Goal: Task Accomplishment & Management: Complete application form

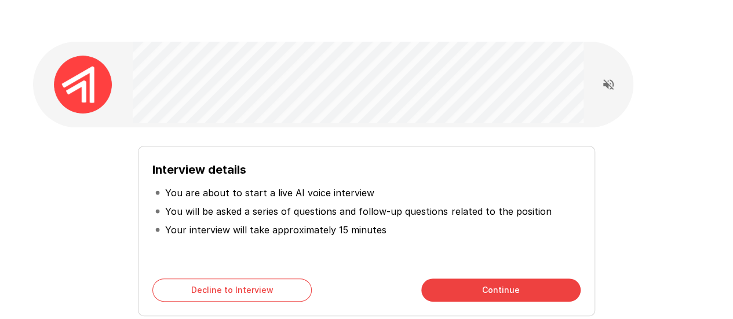
scroll to position [94, 0]
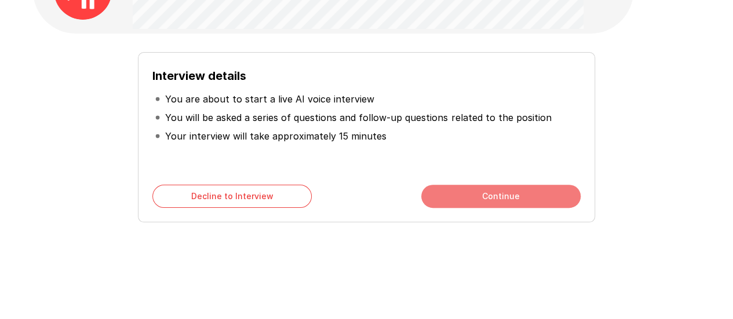
click at [472, 192] on button "Continue" at bounding box center [500, 196] width 159 height 23
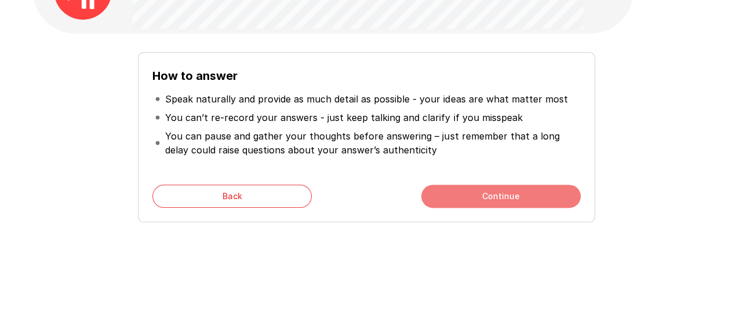
click at [472, 192] on button "Continue" at bounding box center [500, 196] width 159 height 23
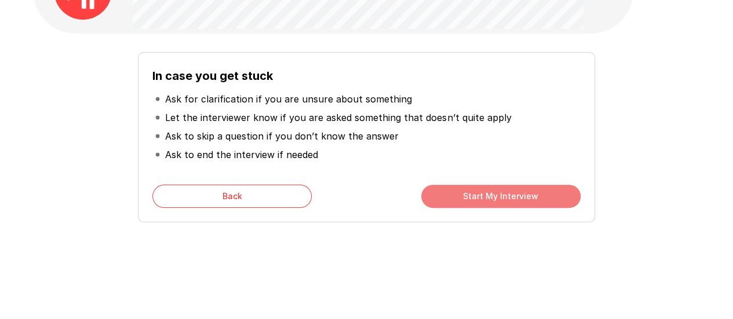
click at [466, 195] on button "Start My Interview" at bounding box center [500, 196] width 159 height 23
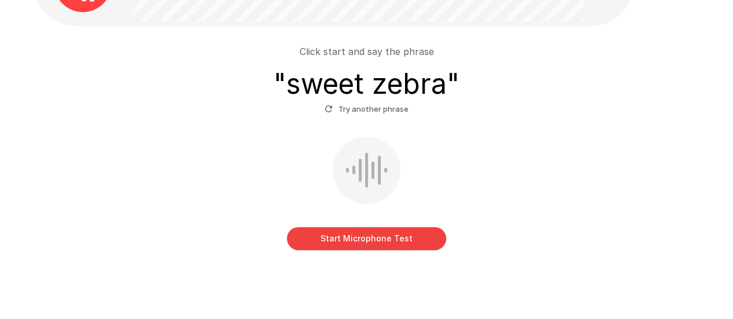
scroll to position [102, 0]
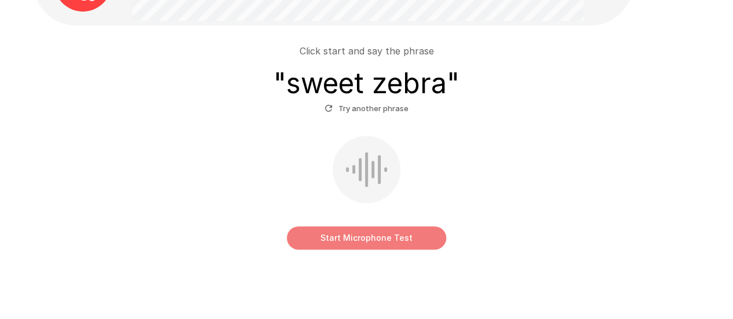
click at [365, 240] on button "Start Microphone Test" at bounding box center [366, 238] width 159 height 23
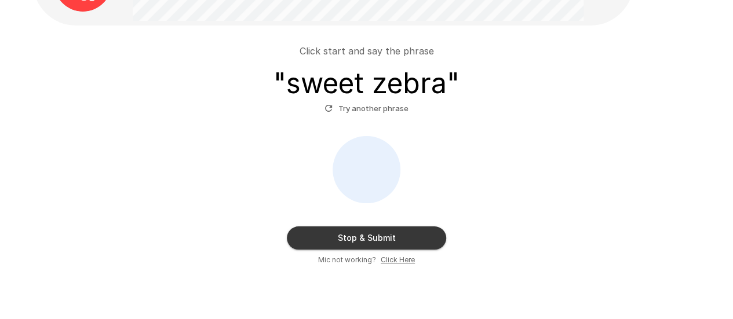
click at [365, 240] on button "Stop & Submit" at bounding box center [366, 238] width 159 height 23
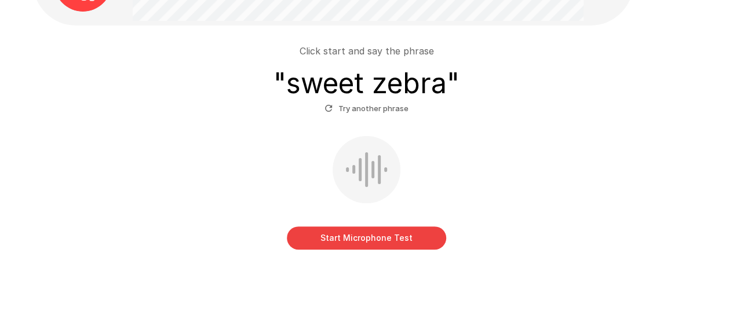
scroll to position [85, 0]
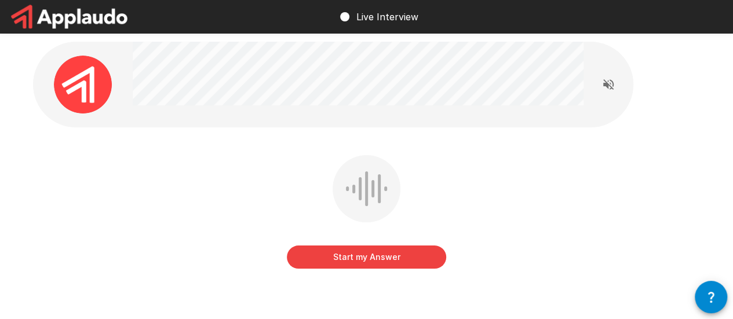
click at [369, 110] on div at bounding box center [358, 85] width 451 height 86
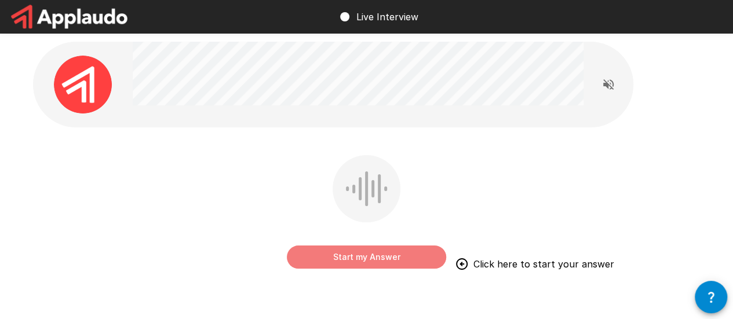
click at [350, 261] on button "Start my Answer" at bounding box center [366, 257] width 159 height 23
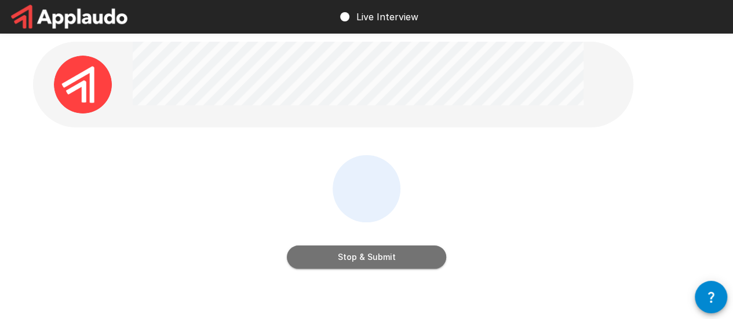
click at [350, 261] on button "Stop & Submit" at bounding box center [366, 257] width 159 height 23
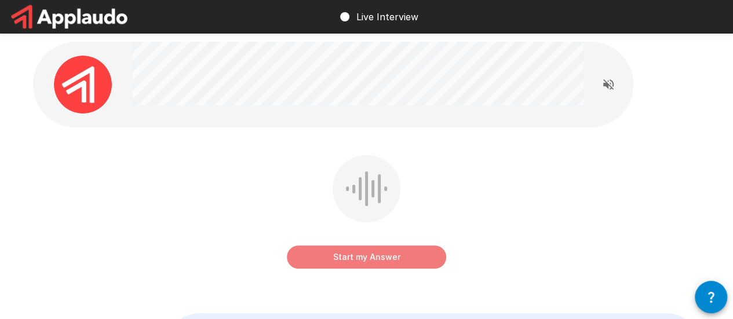
click at [350, 261] on button "Start my Answer" at bounding box center [366, 257] width 159 height 23
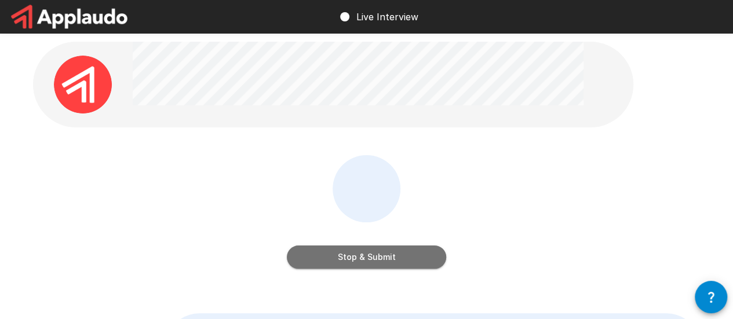
click at [350, 261] on button "Stop & Submit" at bounding box center [366, 257] width 159 height 23
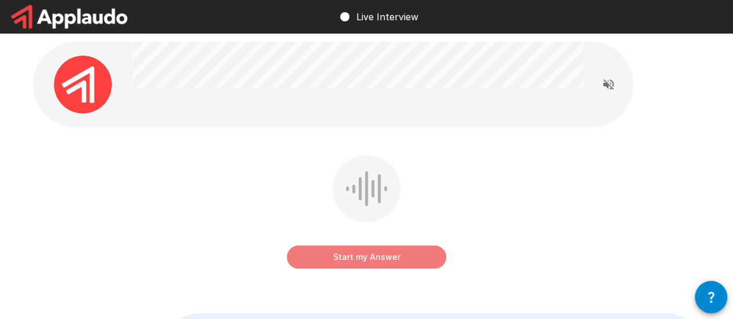
click at [350, 261] on button "Start my Answer" at bounding box center [366, 257] width 159 height 23
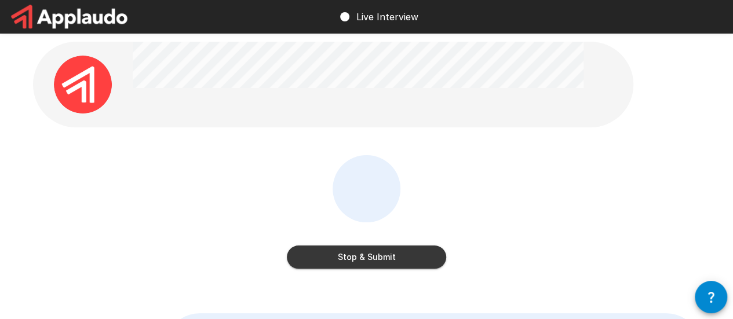
click at [350, 261] on button "Stop & Submit" at bounding box center [366, 257] width 159 height 23
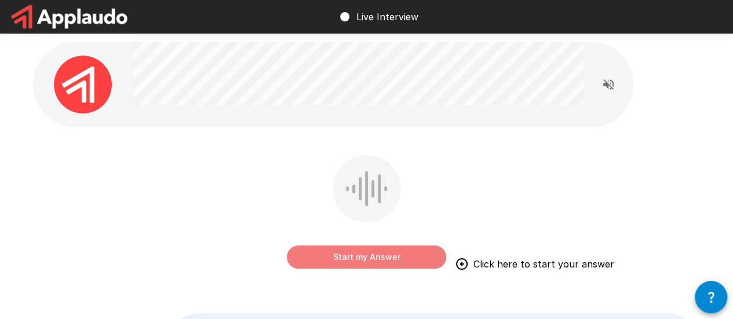
click at [350, 261] on button "Start my Answer" at bounding box center [366, 257] width 159 height 23
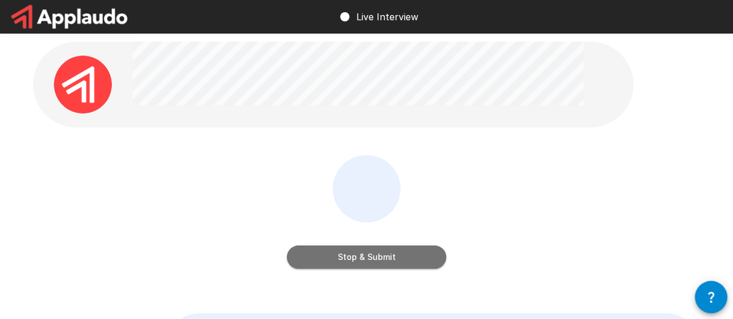
click at [350, 261] on button "Stop & Submit" at bounding box center [366, 257] width 159 height 23
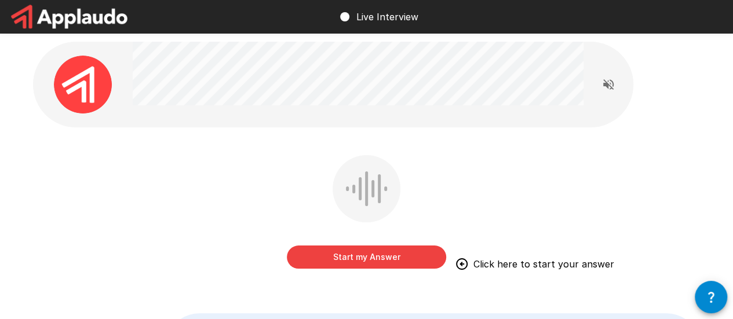
click at [351, 262] on button "Start my Answer" at bounding box center [366, 257] width 159 height 23
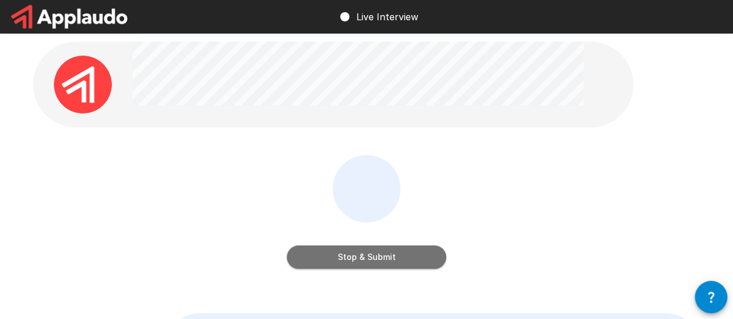
click at [351, 262] on button "Stop & Submit" at bounding box center [366, 257] width 159 height 23
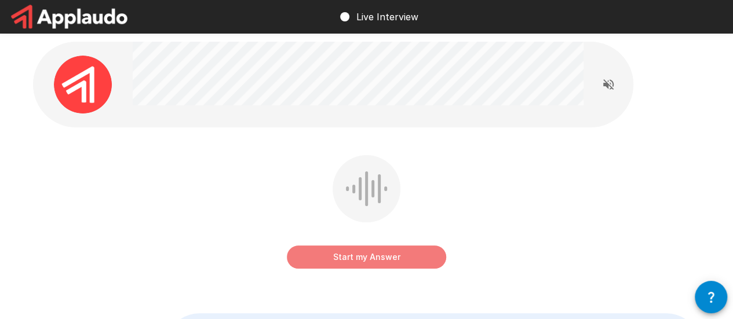
click at [351, 262] on button "Start my Answer" at bounding box center [366, 257] width 159 height 23
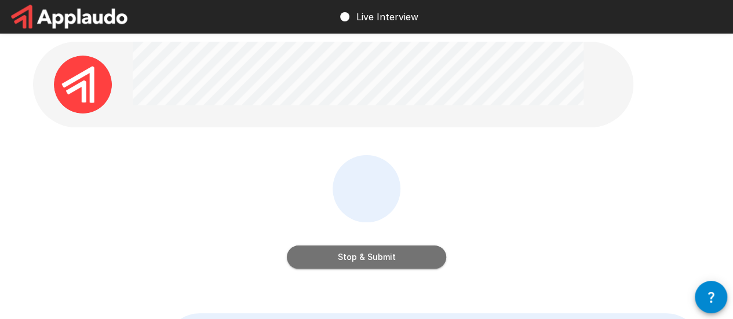
click at [351, 262] on button "Stop & Submit" at bounding box center [366, 257] width 159 height 23
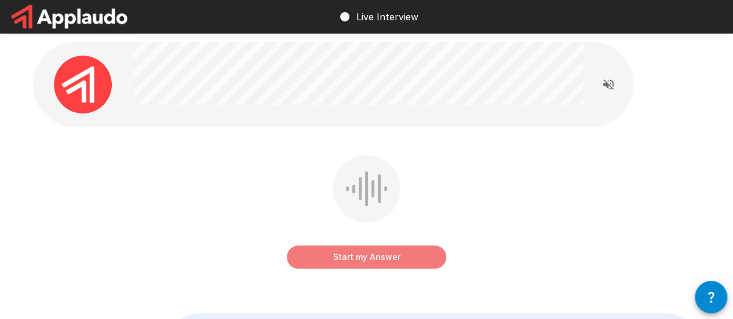
click at [351, 262] on button "Start my Answer" at bounding box center [366, 257] width 159 height 23
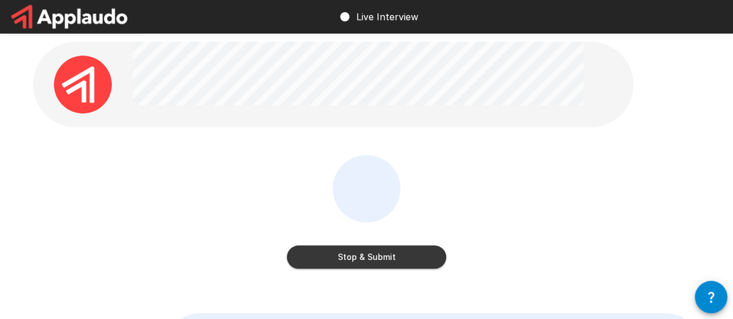
click at [351, 262] on button "Stop & Submit" at bounding box center [366, 257] width 159 height 23
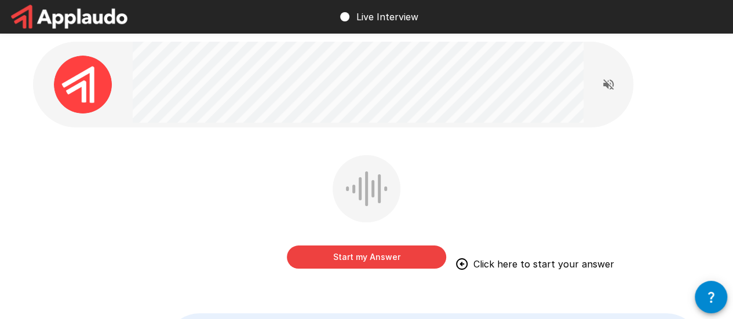
click at [351, 262] on button "Start my Answer" at bounding box center [366, 257] width 159 height 23
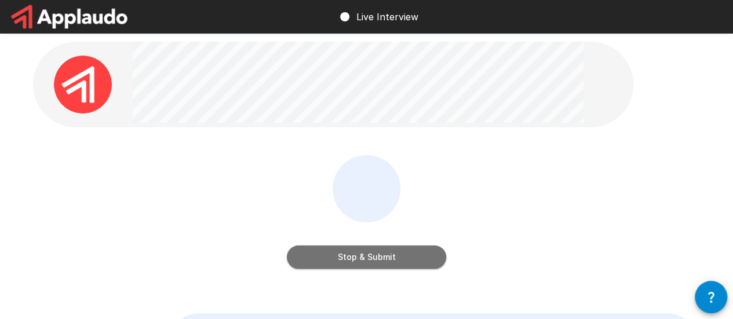
click at [351, 262] on button "Stop & Submit" at bounding box center [366, 257] width 159 height 23
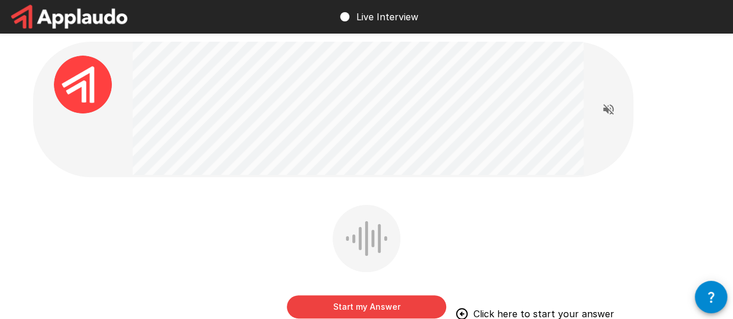
click at [349, 304] on button "Start my Answer" at bounding box center [366, 307] width 159 height 23
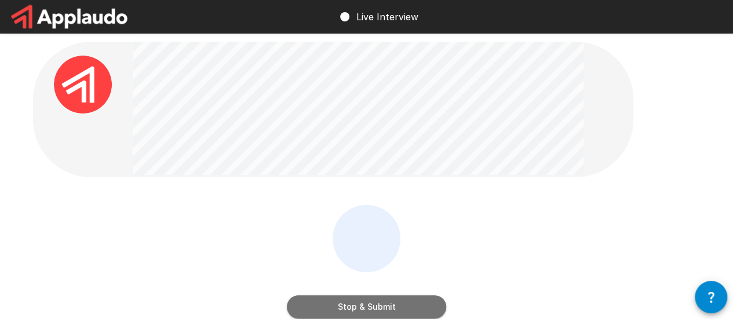
click at [423, 296] on button "Stop & Submit" at bounding box center [366, 307] width 159 height 23
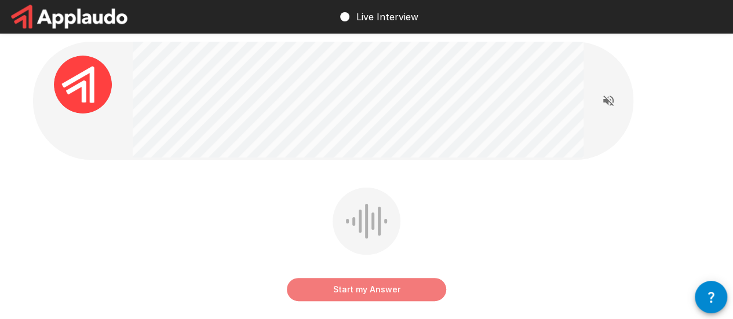
click at [423, 296] on button "Start my Answer" at bounding box center [366, 289] width 159 height 23
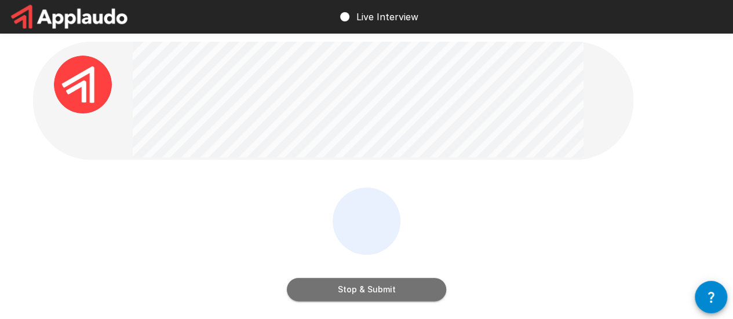
click at [424, 297] on button "Stop & Submit" at bounding box center [366, 289] width 159 height 23
